Goal: Task Accomplishment & Management: Manage account settings

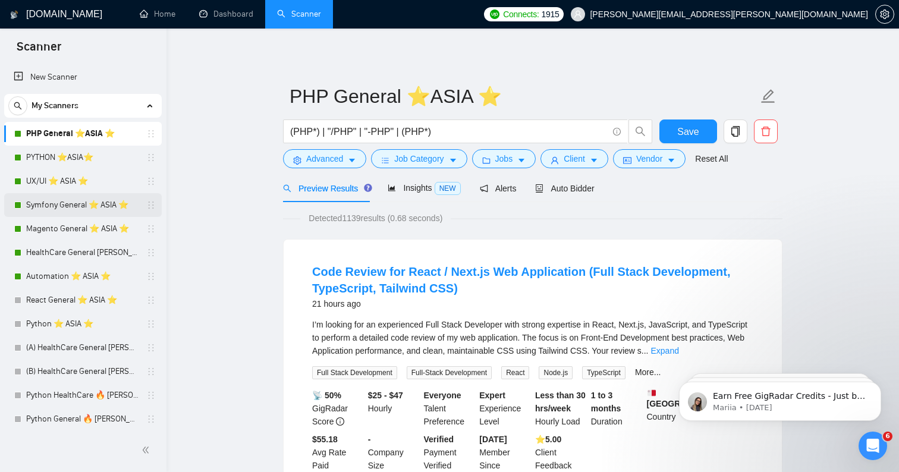
click at [112, 197] on link "Symfony General ⭐️ ASIA ⭐️" at bounding box center [82, 205] width 113 height 24
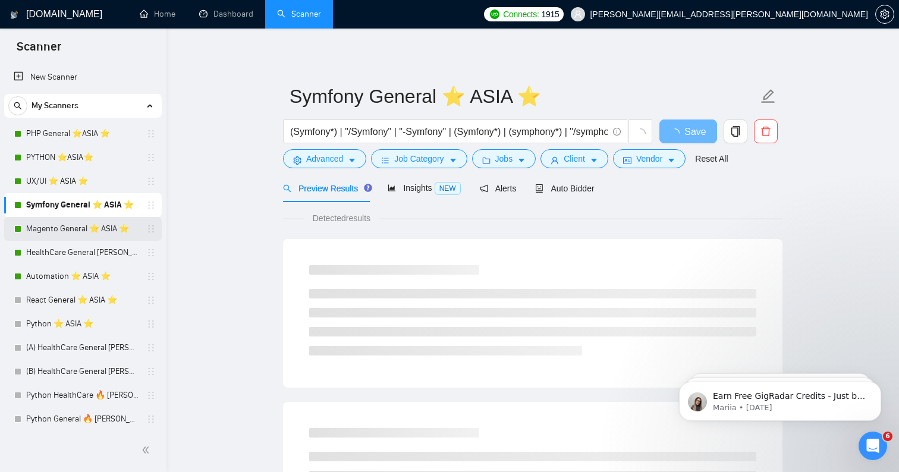
click at [57, 234] on link "Magento General ⭐️ ASIA ⭐️" at bounding box center [82, 229] width 113 height 24
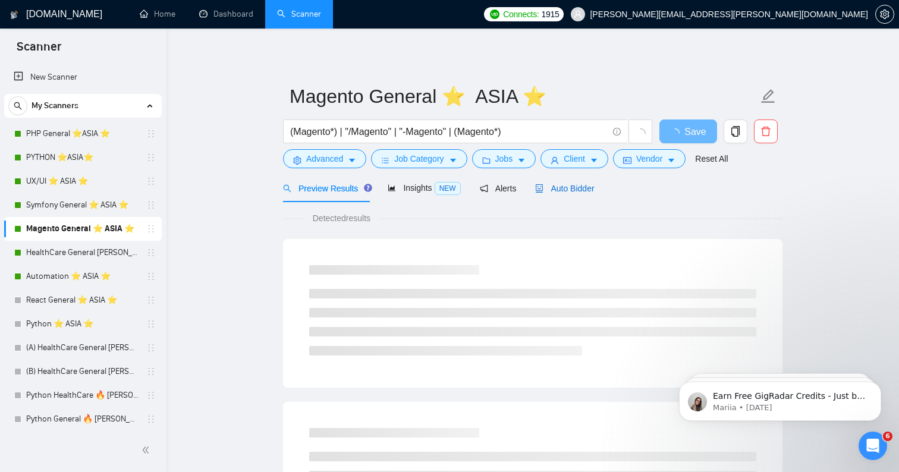
click at [568, 184] on span "Auto Bidder" at bounding box center [564, 189] width 59 height 10
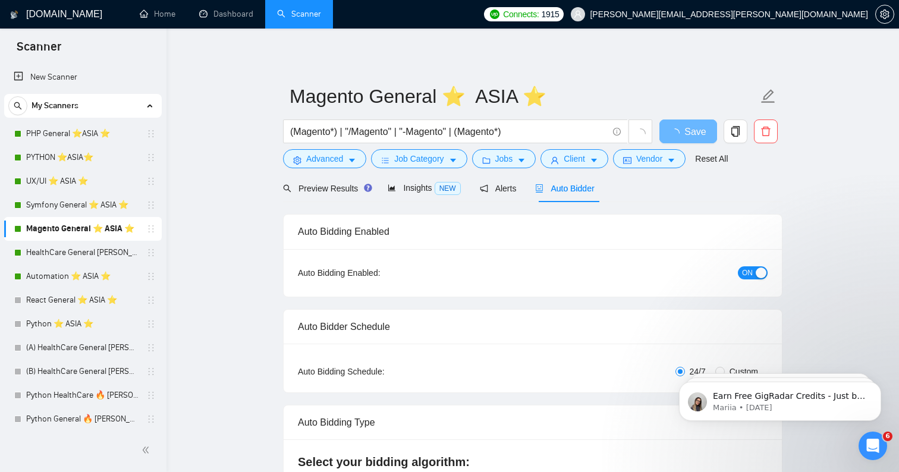
click at [749, 271] on span "ON" at bounding box center [747, 272] width 11 height 13
click at [694, 128] on span "Save" at bounding box center [687, 131] width 21 height 15
click at [94, 246] on link "HealthCare General [PERSON_NAME] ⭐️ASIA⭐️" at bounding box center [82, 253] width 113 height 24
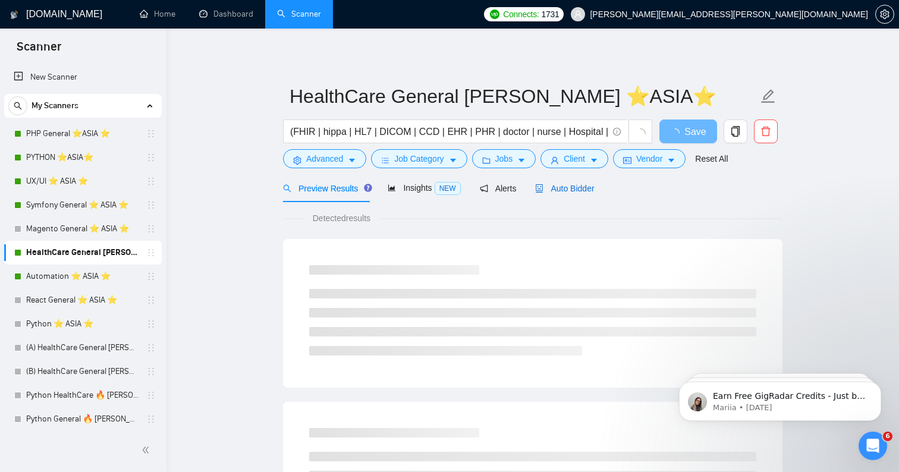
click at [569, 191] on span "Auto Bidder" at bounding box center [564, 189] width 59 height 10
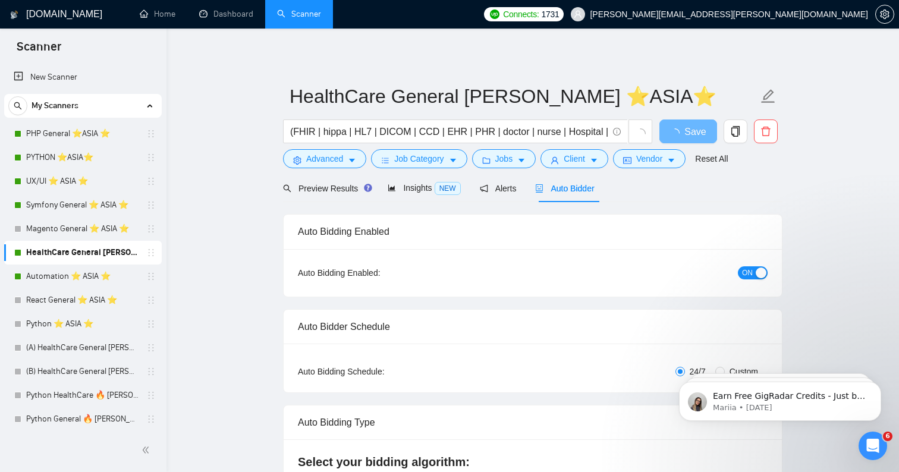
click at [753, 270] on button "ON" at bounding box center [752, 272] width 30 height 13
click at [684, 147] on div "Save" at bounding box center [688, 134] width 62 height 30
click at [685, 136] on span "Save" at bounding box center [687, 131] width 21 height 15
click at [71, 281] on link "Automation ⭐️ ASIA ⭐️" at bounding box center [82, 276] width 113 height 24
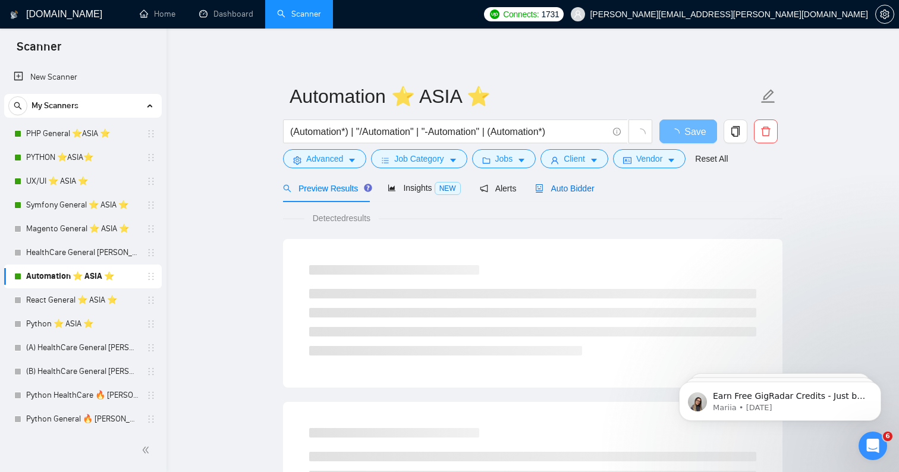
click at [565, 190] on span "Auto Bidder" at bounding box center [564, 189] width 59 height 10
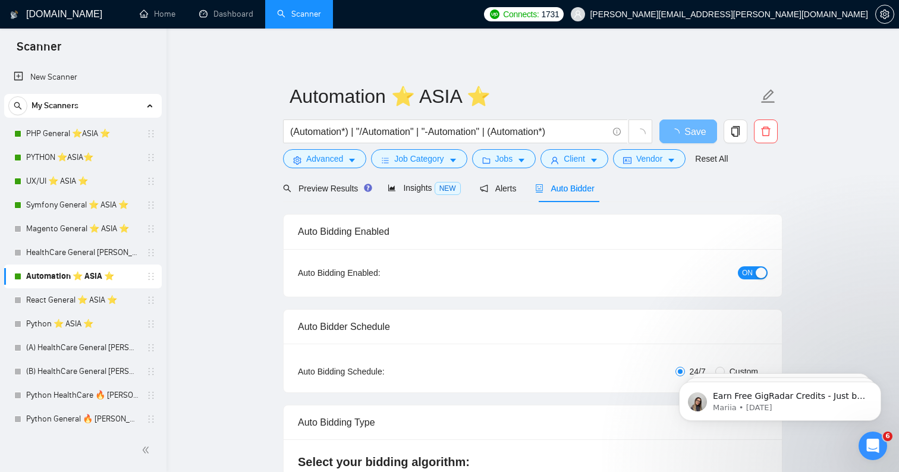
click at [754, 271] on button "ON" at bounding box center [752, 272] width 30 height 13
click at [695, 131] on span "Save" at bounding box center [687, 131] width 21 height 15
click at [65, 269] on link "Automation ⭐️ ASIA ⭐️" at bounding box center [82, 276] width 113 height 24
click at [88, 251] on link "HealthCare General [PERSON_NAME] ⭐️ASIA⭐️" at bounding box center [82, 253] width 113 height 24
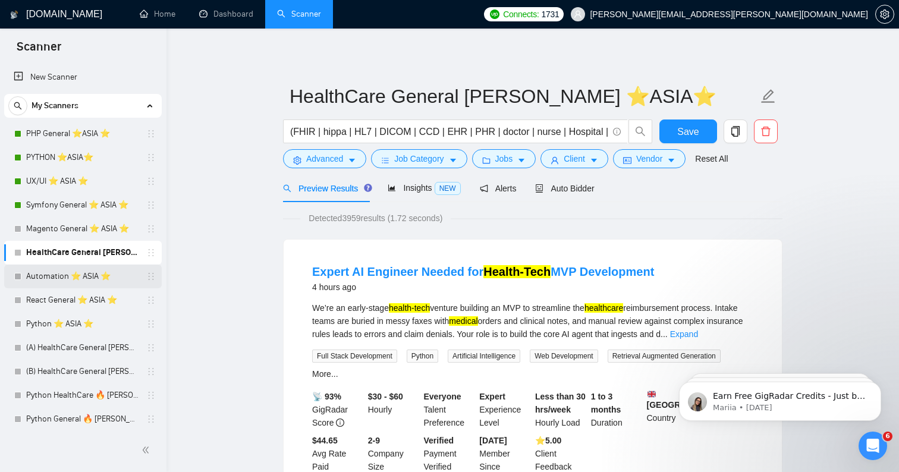
click at [85, 277] on link "Automation ⭐️ ASIA ⭐️" at bounding box center [82, 276] width 113 height 24
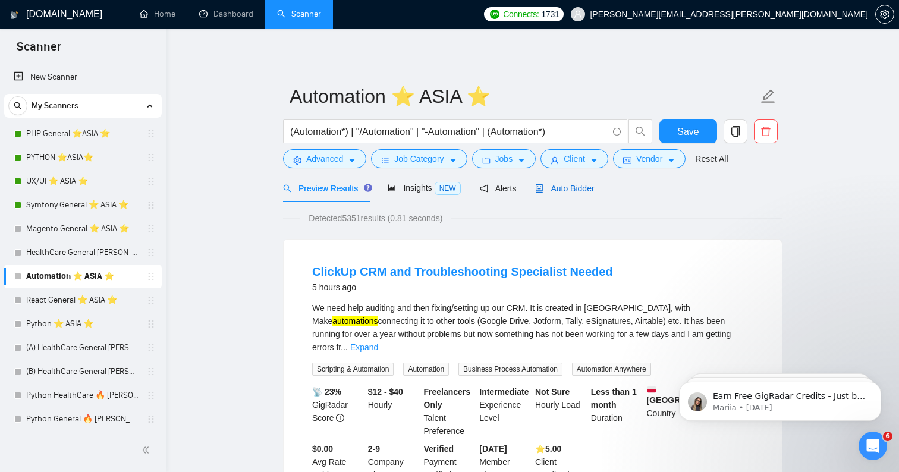
click at [570, 187] on span "Auto Bidder" at bounding box center [564, 189] width 59 height 10
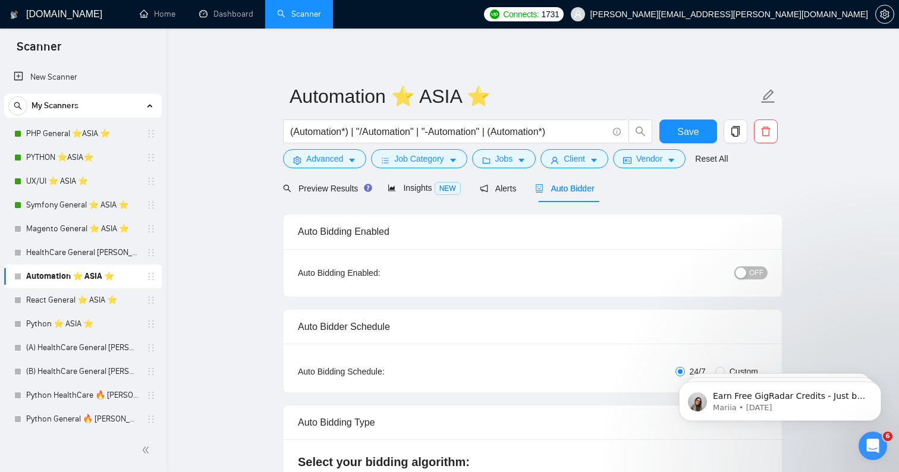
click at [755, 270] on span "OFF" at bounding box center [756, 272] width 14 height 13
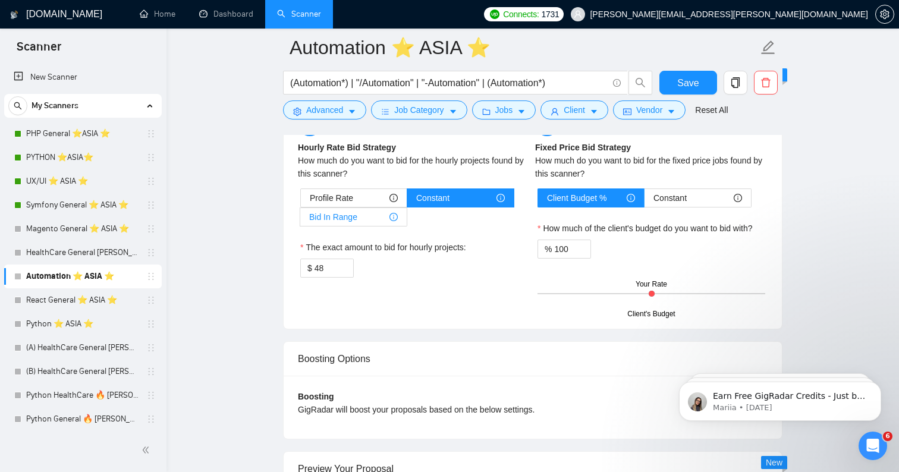
scroll to position [1908, 0]
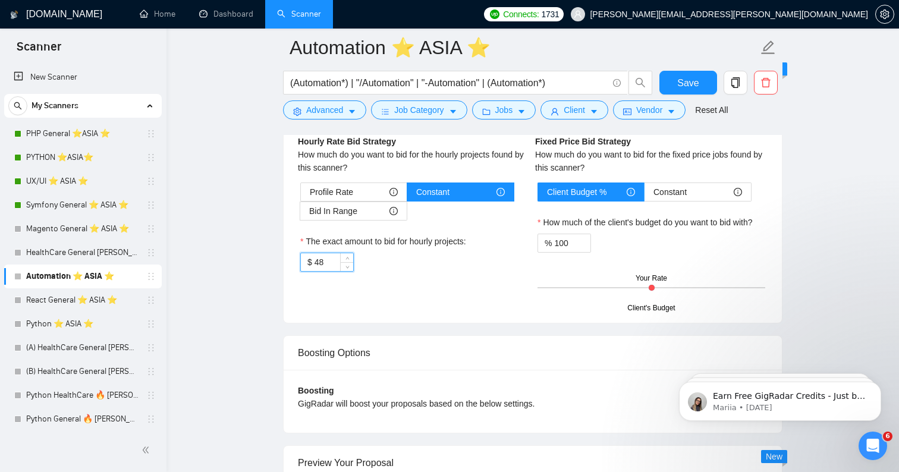
click at [333, 256] on input "48" at bounding box center [333, 262] width 39 height 18
type input "4"
type input "6"
type input "55"
click at [692, 89] on span "Save" at bounding box center [687, 82] width 21 height 15
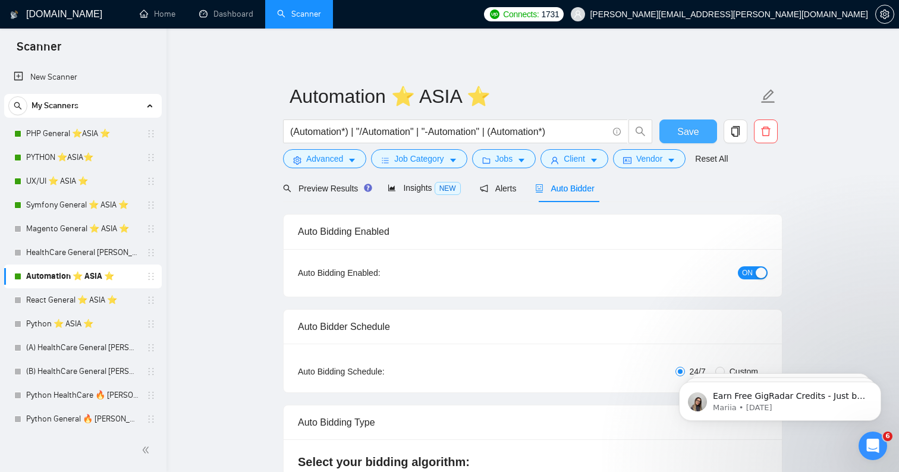
scroll to position [0, 0]
click at [92, 140] on link "PHP General ⭐️ASIA ⭐️" at bounding box center [82, 134] width 113 height 24
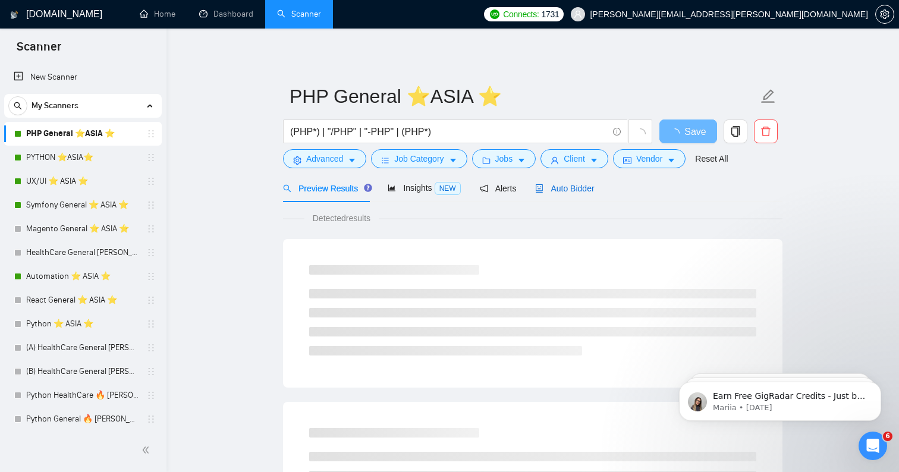
click at [572, 187] on span "Auto Bidder" at bounding box center [564, 189] width 59 height 10
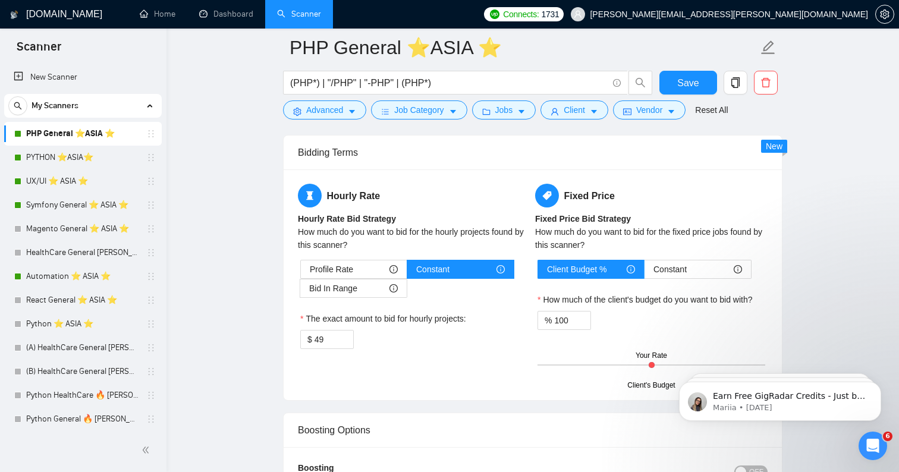
scroll to position [1831, 0]
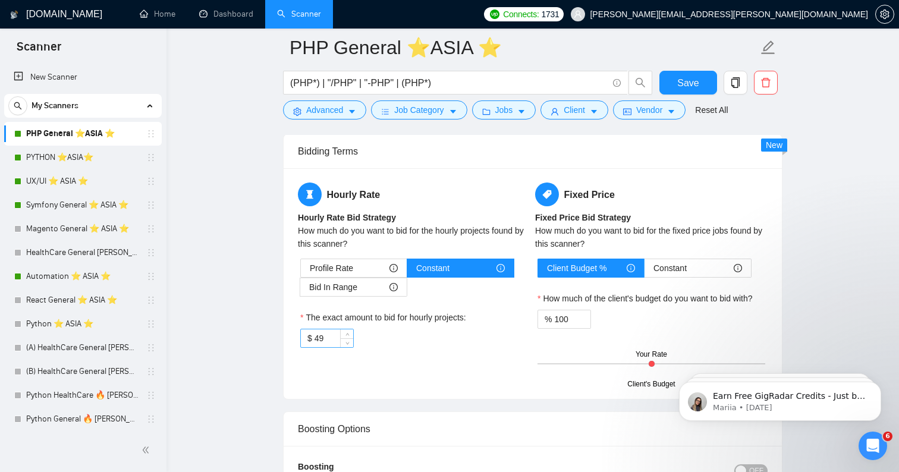
click at [339, 347] on input "49" at bounding box center [333, 338] width 39 height 18
type input "4"
type input "55"
click at [687, 84] on span "Save" at bounding box center [687, 82] width 21 height 15
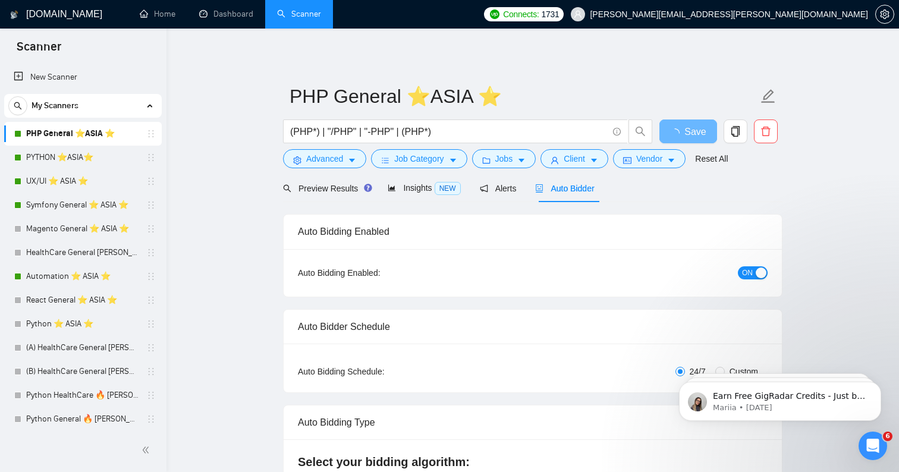
scroll to position [0, 0]
click at [77, 161] on link "PYTHON ⭐️ASIA⭐️" at bounding box center [82, 158] width 113 height 24
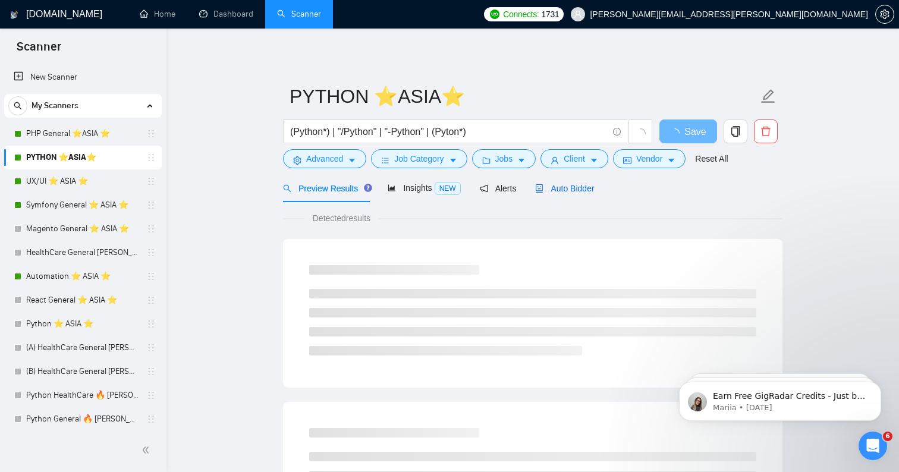
click at [572, 185] on span "Auto Bidder" at bounding box center [564, 189] width 59 height 10
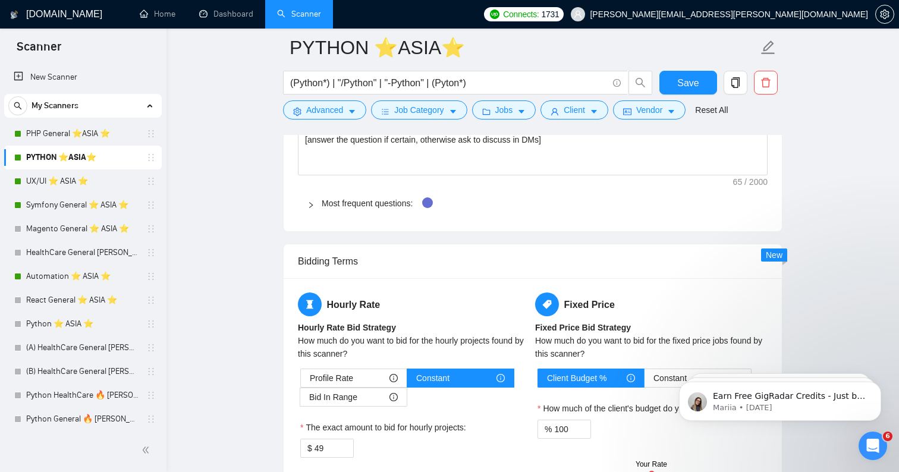
scroll to position [1856, 0]
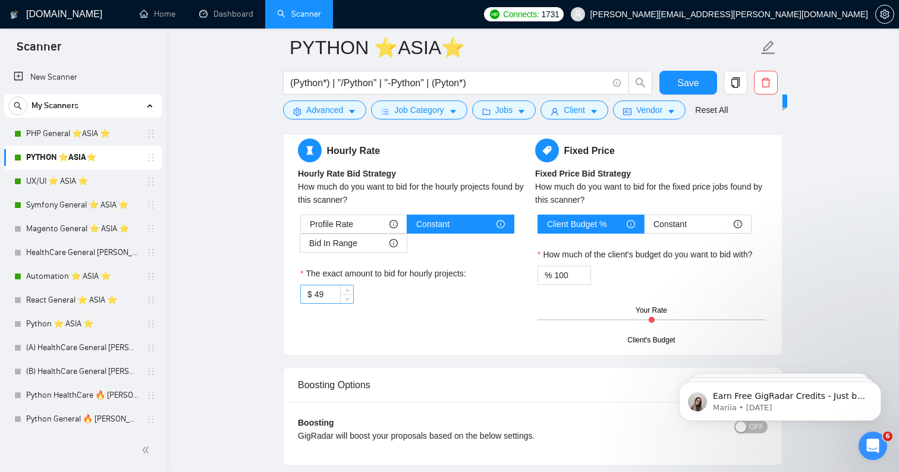
click at [331, 294] on input "49" at bounding box center [333, 294] width 39 height 18
type input "4"
type input "55"
click at [698, 90] on button "Save" at bounding box center [688, 83] width 58 height 24
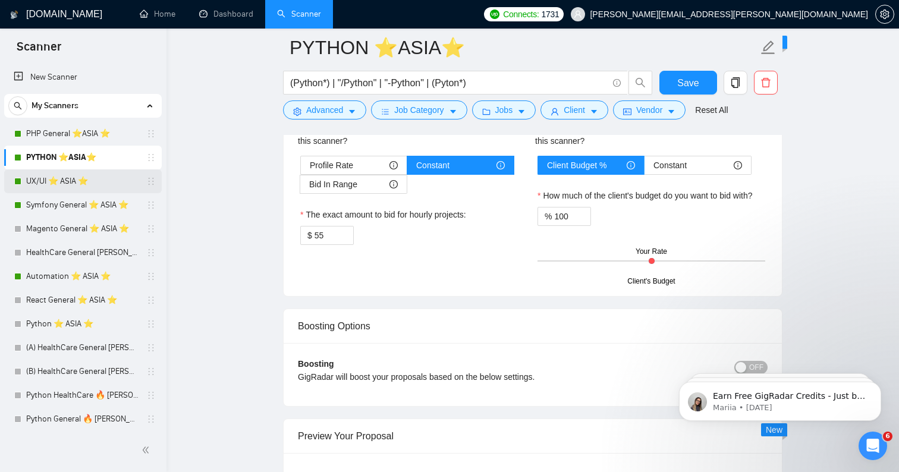
click at [78, 177] on link "UX/UI ⭐️ ASIA ⭐️" at bounding box center [82, 181] width 113 height 24
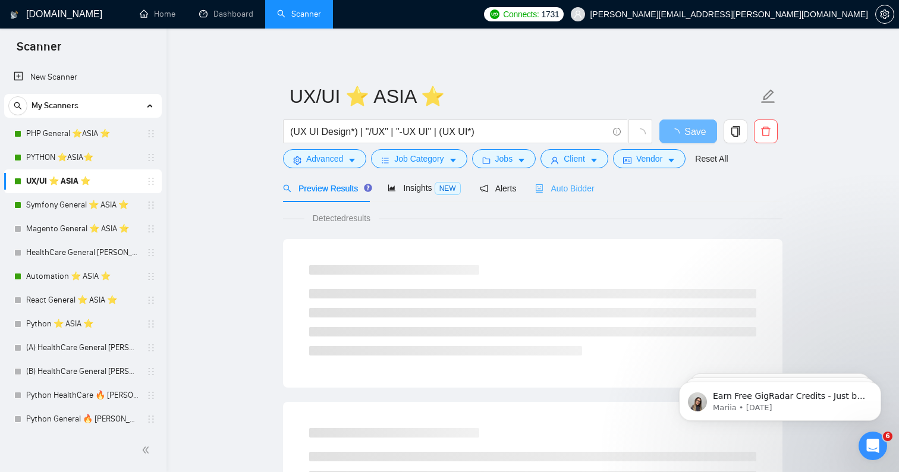
click at [570, 196] on div "Auto Bidder" at bounding box center [564, 188] width 59 height 28
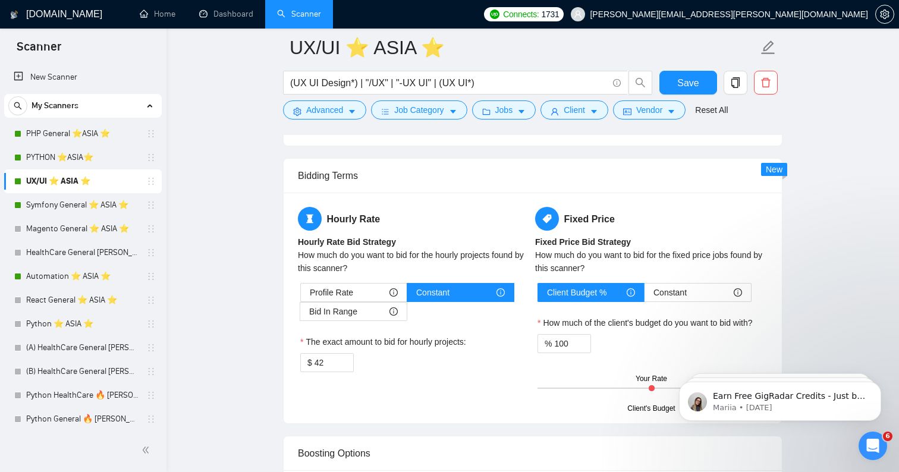
scroll to position [1927, 0]
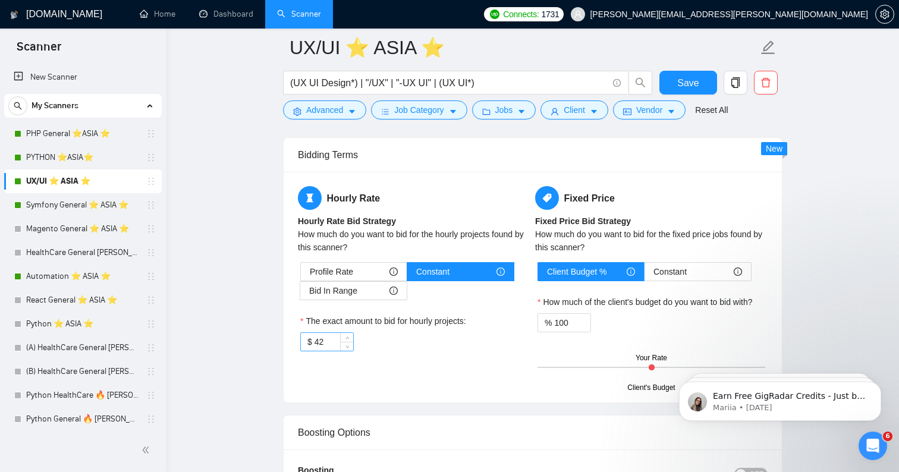
click at [338, 336] on input "42" at bounding box center [333, 342] width 39 height 18
type input "45"
click at [691, 83] on span "Save" at bounding box center [687, 82] width 21 height 15
click at [92, 209] on link "Symfony General ⭐️ ASIA ⭐️" at bounding box center [82, 205] width 113 height 24
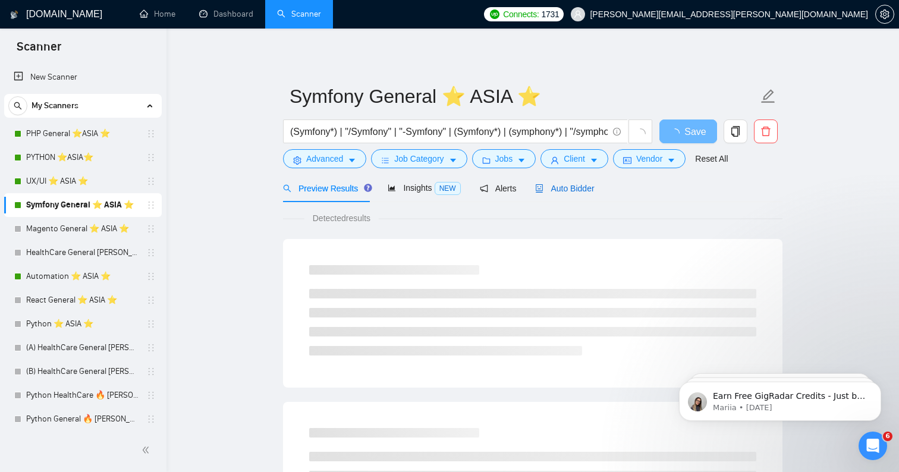
click at [582, 191] on span "Auto Bidder" at bounding box center [564, 189] width 59 height 10
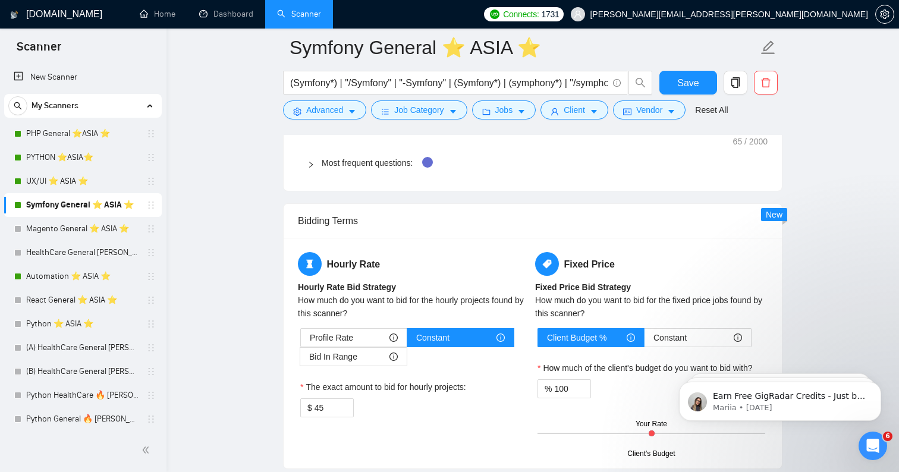
scroll to position [1790, 0]
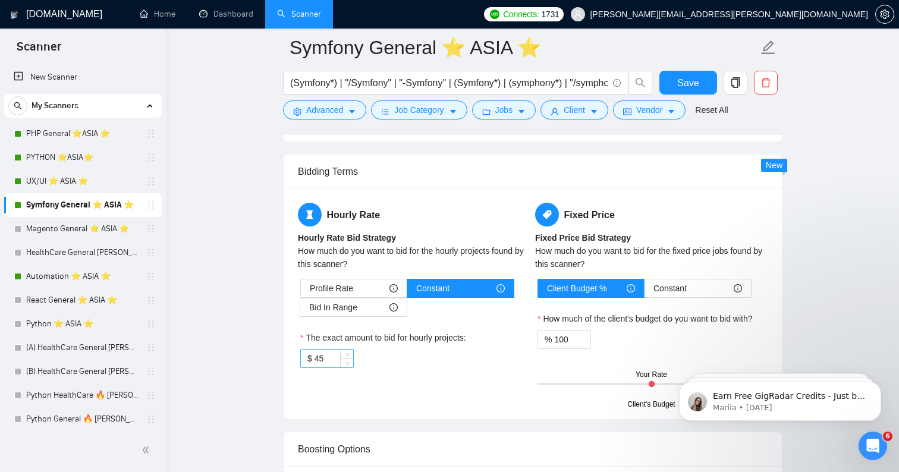
click at [336, 357] on input "45" at bounding box center [333, 358] width 39 height 18
type input "4"
type input "55"
click at [687, 86] on span "Save" at bounding box center [687, 82] width 21 height 15
click at [89, 276] on link "Automation ⭐️ ASIA ⭐️" at bounding box center [82, 276] width 113 height 24
